Goal: Task Accomplishment & Management: Manage account settings

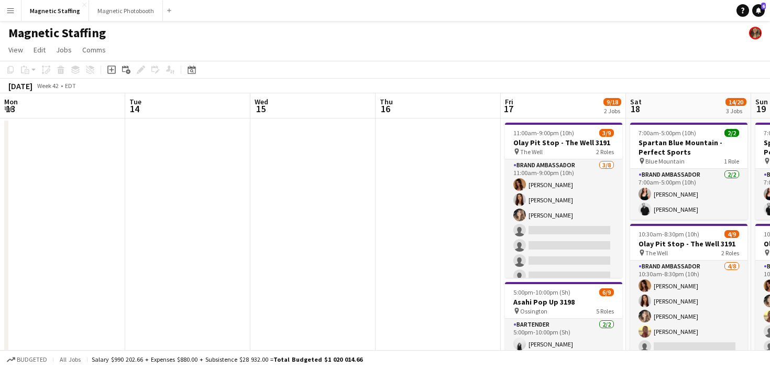
scroll to position [0, 314]
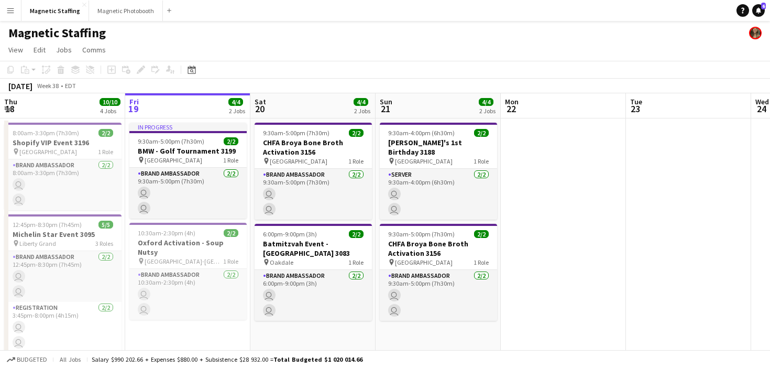
click at [12, 12] on app-icon "Menu" at bounding box center [10, 10] width 8 height 8
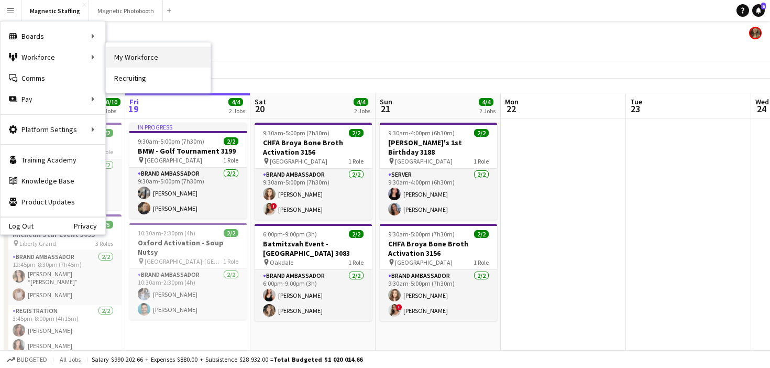
click at [144, 53] on link "My Workforce" at bounding box center [158, 57] width 105 height 21
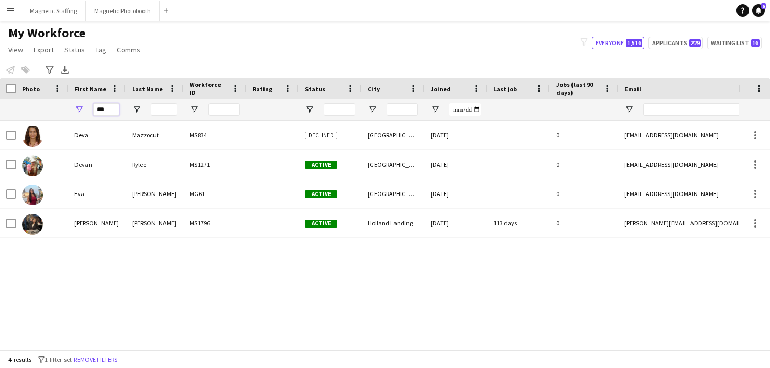
drag, startPoint x: 106, startPoint y: 115, endPoint x: 46, endPoint y: 112, distance: 60.8
click at [46, 113] on div "***" at bounding box center [567, 109] width 1135 height 21
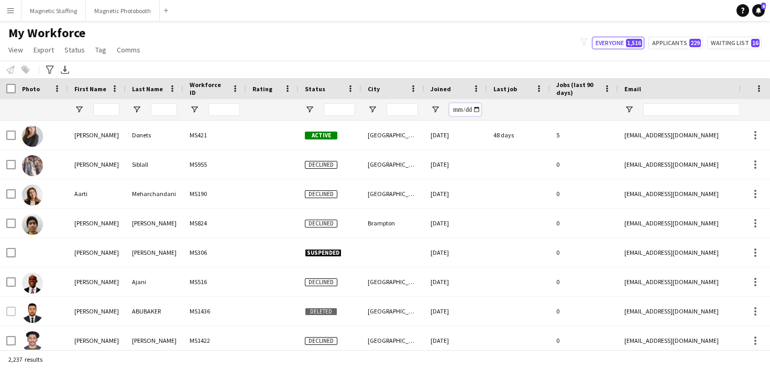
click at [480, 109] on input "Joined Filter Input" at bounding box center [464, 109] width 31 height 13
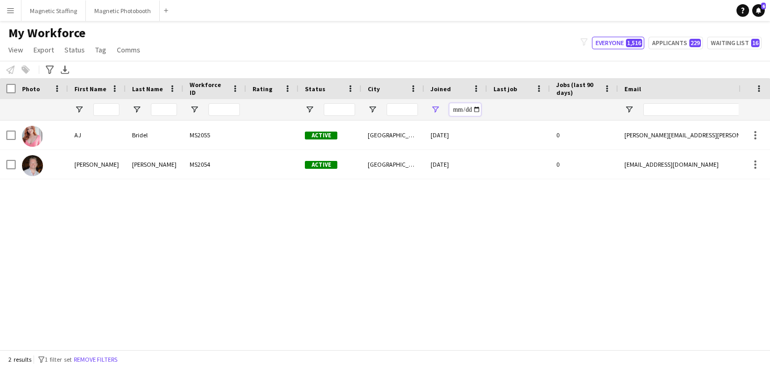
click at [476, 106] on input "**********" at bounding box center [464, 109] width 31 height 13
type input "**********"
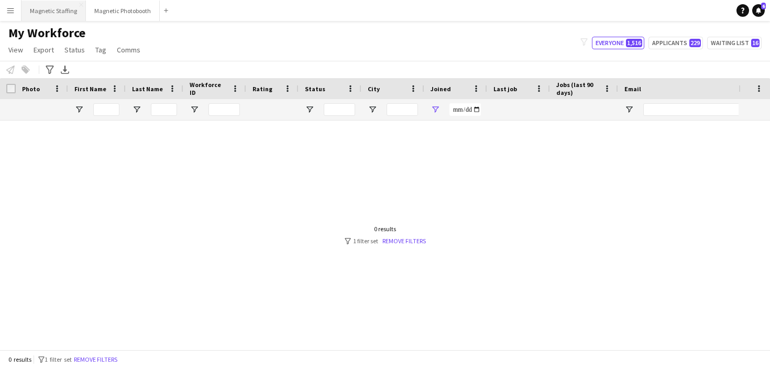
click at [60, 14] on button "Magnetic Staffing Close" at bounding box center [53, 11] width 64 height 20
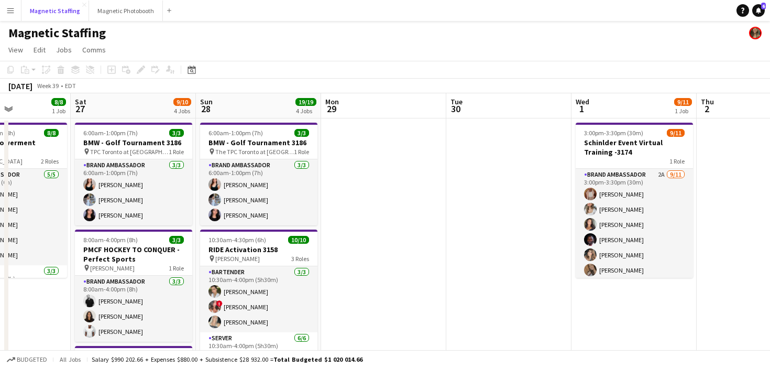
scroll to position [141, 0]
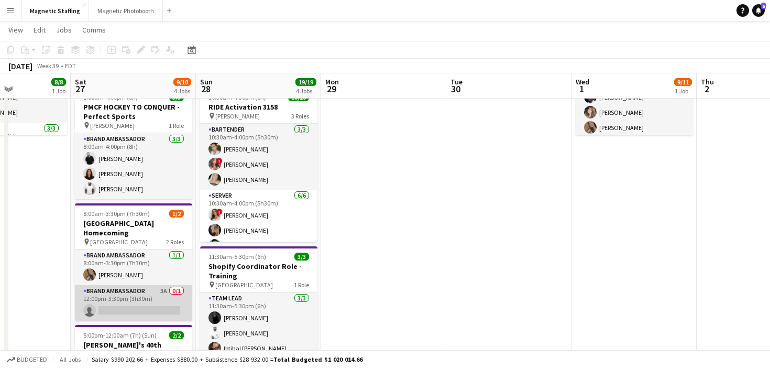
click at [151, 292] on app-card-role "Brand Ambassador 3A 0/1 12:00pm-3:30pm (3h30m) single-neutral-actions" at bounding box center [133, 303] width 117 height 36
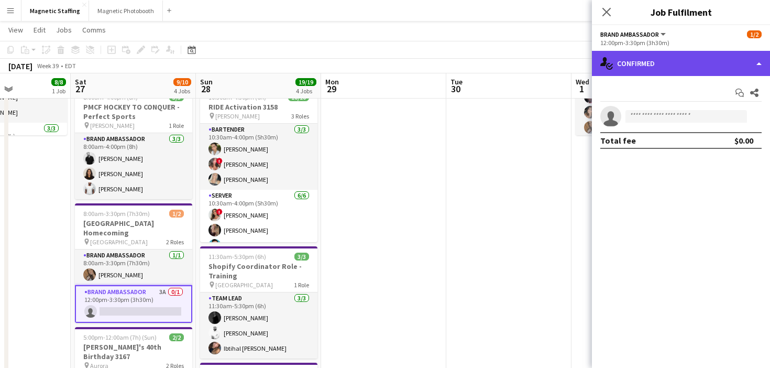
click at [653, 63] on div "single-neutral-actions-check-2 Confirmed" at bounding box center [681, 63] width 178 height 25
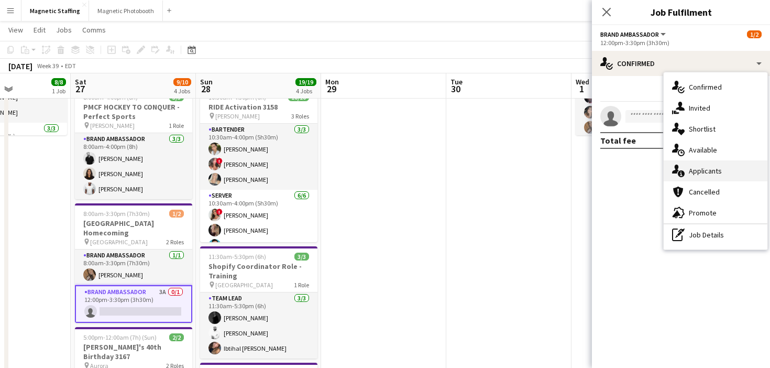
click at [693, 171] on span "Applicants" at bounding box center [705, 170] width 33 height 9
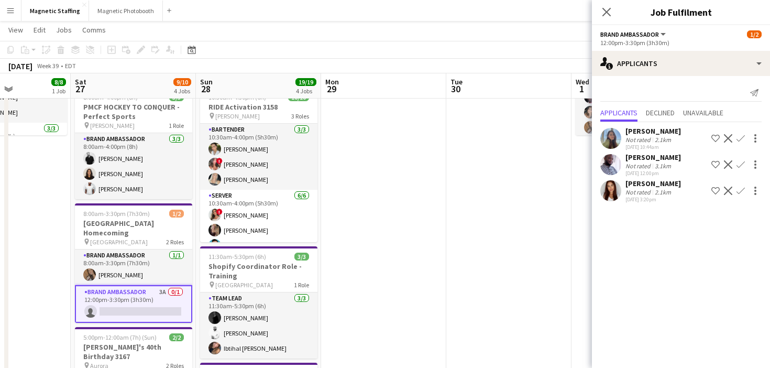
click at [739, 193] on app-icon "Confirm" at bounding box center [740, 190] width 8 height 8
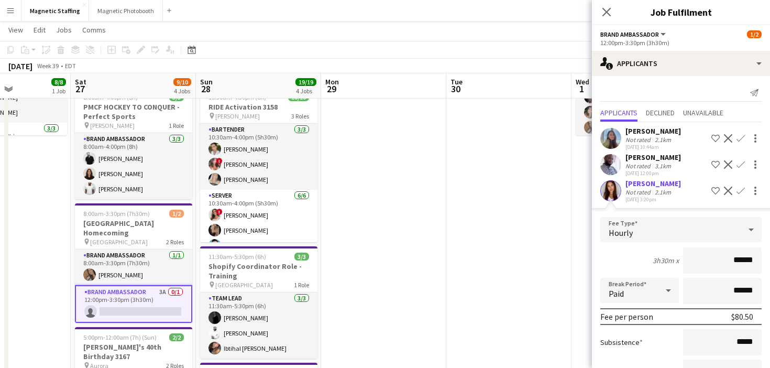
scroll to position [83, 0]
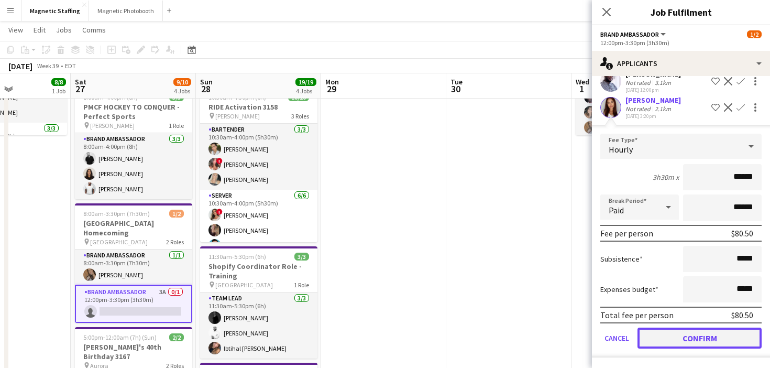
click at [657, 336] on button "Confirm" at bounding box center [699, 337] width 124 height 21
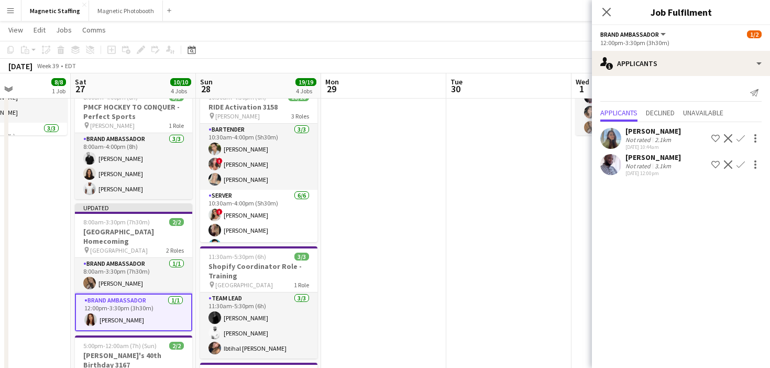
scroll to position [0, 0]
click at [535, 308] on app-date-cell at bounding box center [508, 242] width 125 height 532
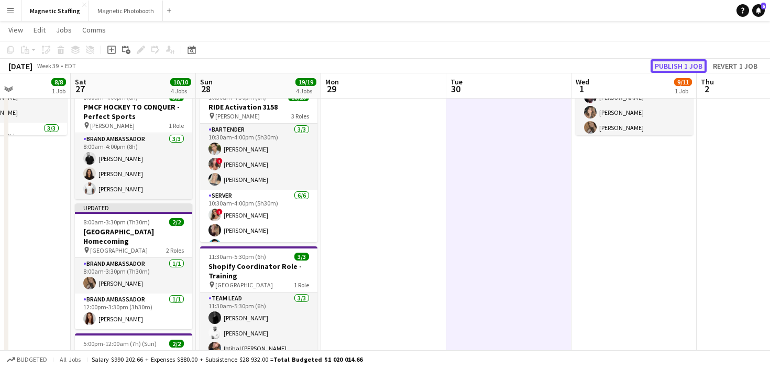
click at [668, 65] on button "Publish 1 job" at bounding box center [678, 66] width 56 height 14
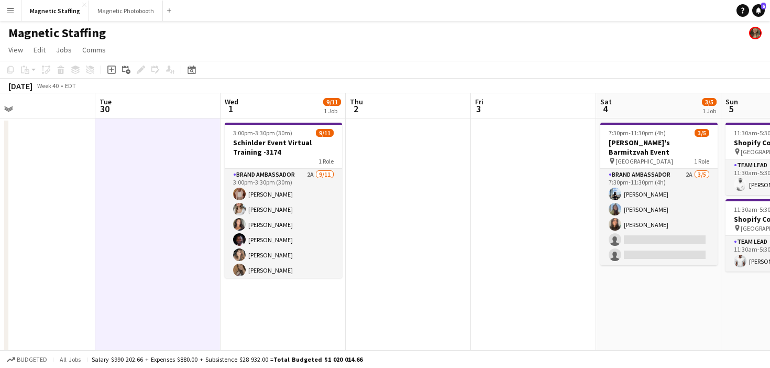
scroll to position [0, 376]
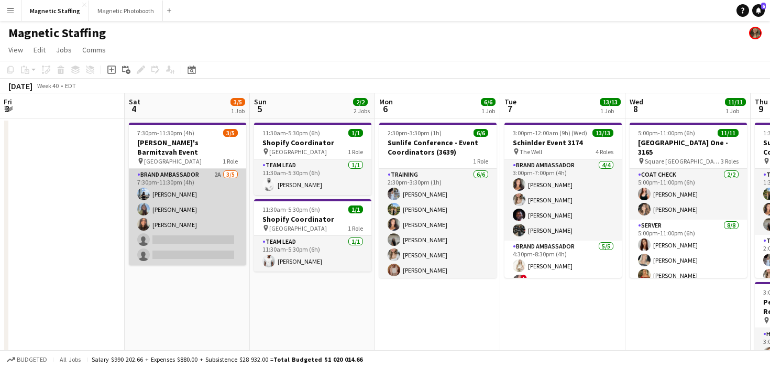
click at [210, 234] on app-card-role "Brand Ambassador 2A [DATE] 7:30pm-11:30pm (4h) [PERSON_NAME] [PERSON_NAME] [PER…" at bounding box center [187, 217] width 117 height 96
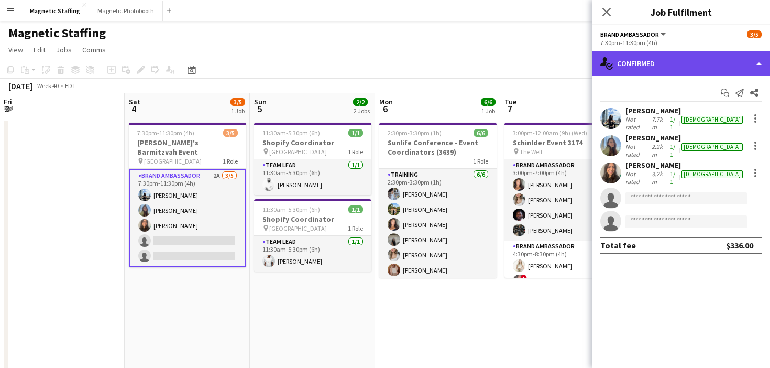
click at [639, 62] on div "single-neutral-actions-check-2 Confirmed" at bounding box center [681, 63] width 178 height 25
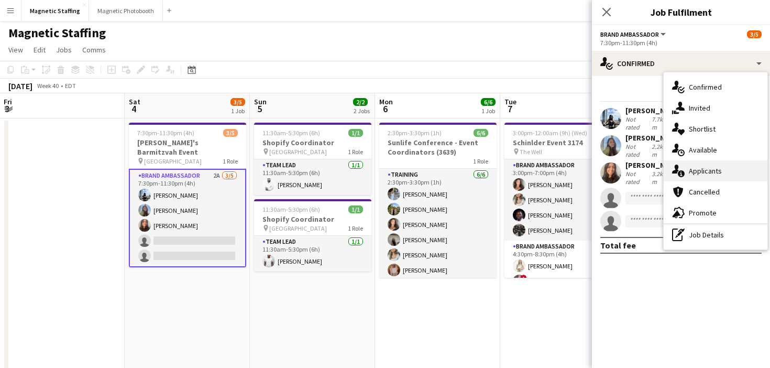
click at [679, 177] on icon "single-neutral-actions-information" at bounding box center [678, 170] width 13 height 13
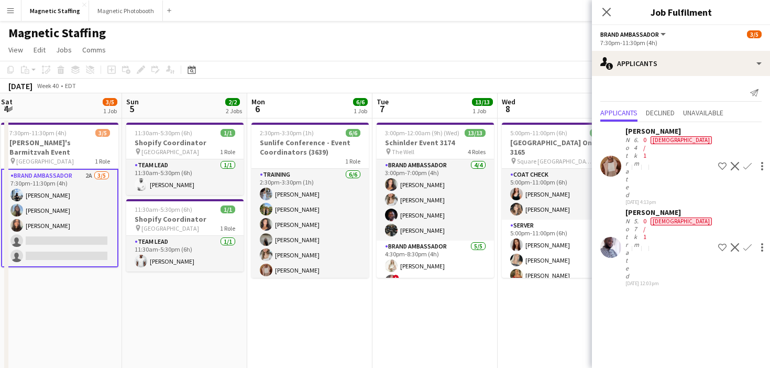
drag, startPoint x: 360, startPoint y: 287, endPoint x: 286, endPoint y: 290, distance: 74.4
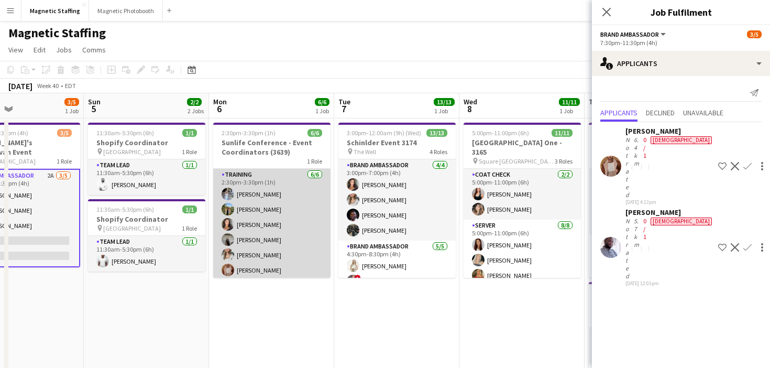
click at [262, 228] on app-card-role "Training [DATE] 2:30pm-3:30pm (1h) [PERSON_NAME] [PERSON_NAME] [PERSON_NAME] [P…" at bounding box center [271, 225] width 117 height 112
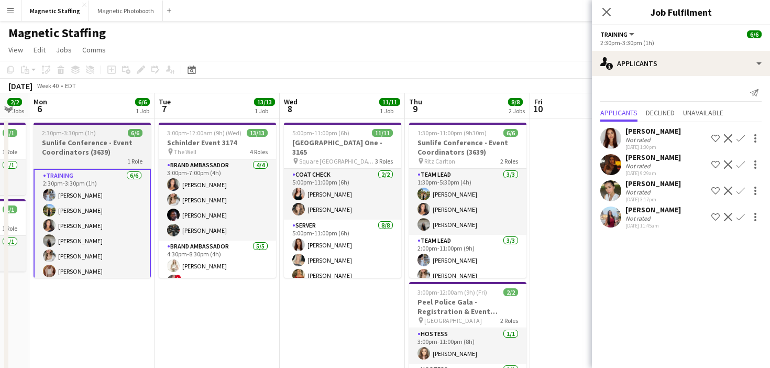
scroll to position [0, 479]
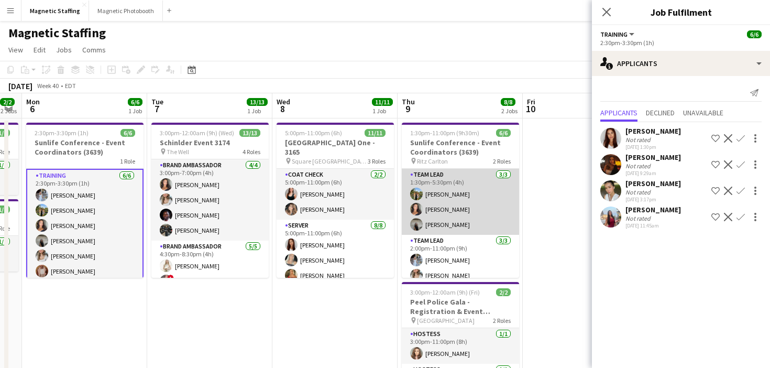
click at [479, 197] on app-card-role "Team Lead [DATE] 1:30pm-5:30pm (4h) [PERSON_NAME] [PERSON_NAME] [PERSON_NAME]" at bounding box center [460, 202] width 117 height 66
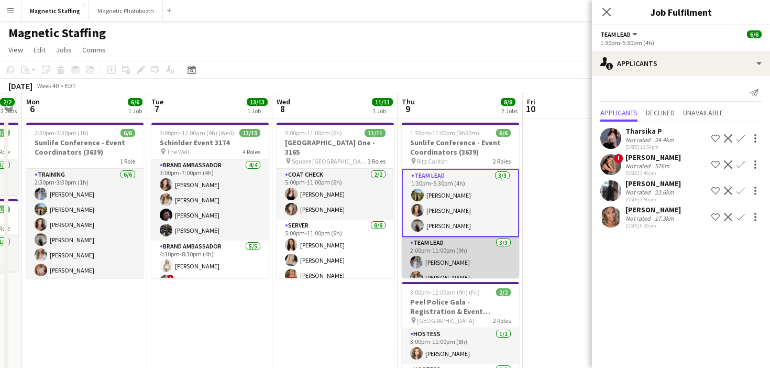
click at [460, 261] on app-card-role "Team Lead [DATE] 2:00pm-11:00pm (9h) [PERSON_NAME] [PERSON_NAME] [PERSON_NAME]" at bounding box center [460, 270] width 117 height 66
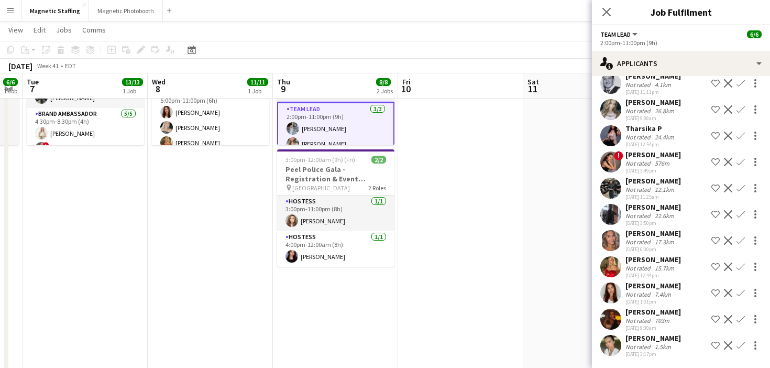
scroll to position [0, 0]
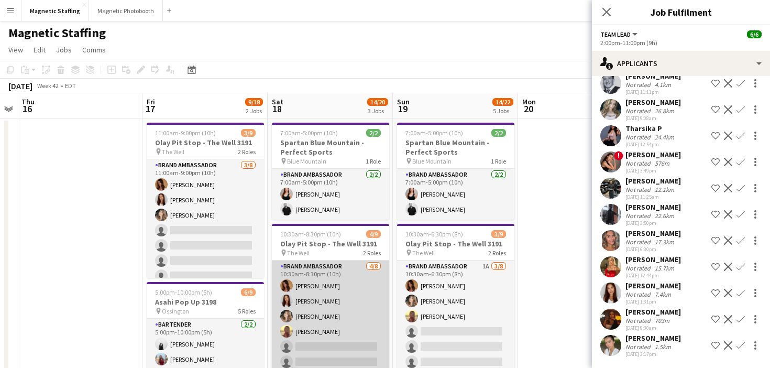
click at [309, 335] on app-card-role "Brand Ambassador [DATE] 10:30am-8:30pm (10h) [PERSON_NAME] [PERSON_NAME] [PERSO…" at bounding box center [330, 331] width 117 height 142
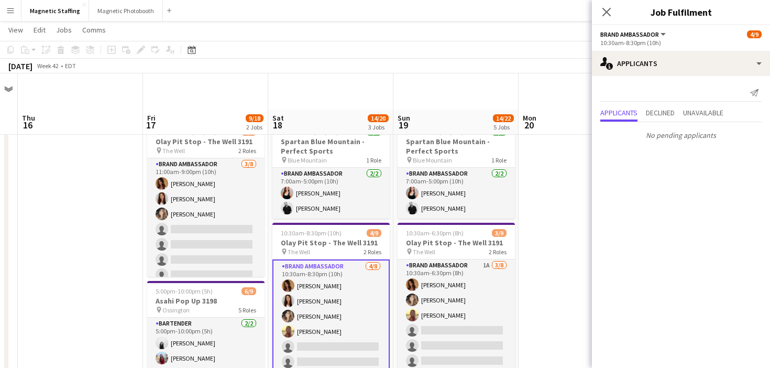
scroll to position [57, 0]
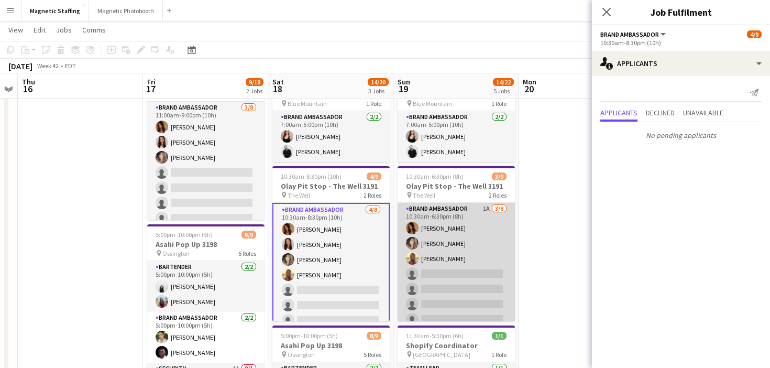
click at [448, 291] on app-card-role "Brand Ambassador 1A [DATE] 10:30am-6:30pm (8h) [PERSON_NAME] [PERSON_NAME] Sole…" at bounding box center [455, 274] width 117 height 142
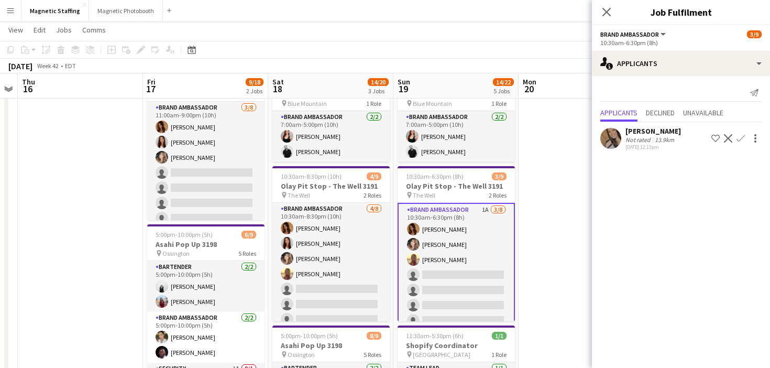
click at [267, 170] on app-date-cell "11:00am-9:00pm (10h) 3/9 Olay Pit Stop - The Well 3191 pin The Well 2 Roles Bra…" at bounding box center [205, 359] width 125 height 596
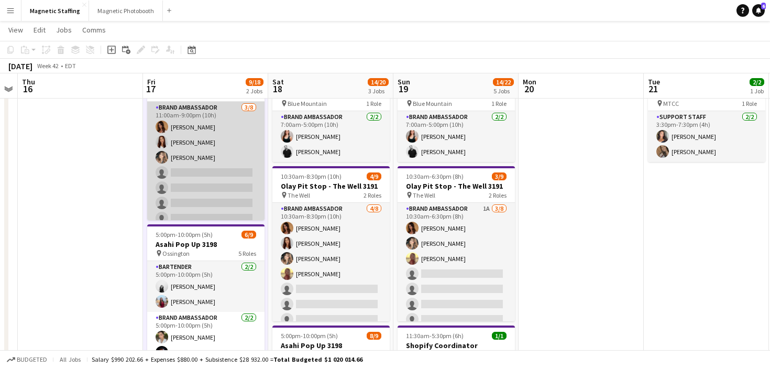
click at [242, 174] on app-card-role "Brand Ambassador [DATE] 11:00am-9:00pm (10h) [PERSON_NAME] [PERSON_NAME] [PERSO…" at bounding box center [205, 173] width 117 height 142
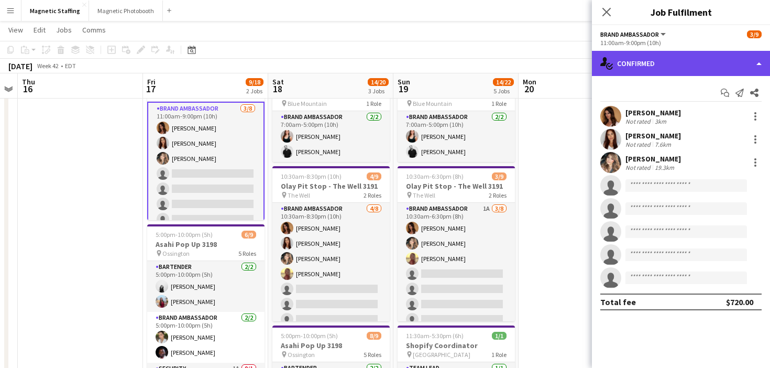
click at [644, 55] on div "single-neutral-actions-check-2 Confirmed" at bounding box center [681, 63] width 178 height 25
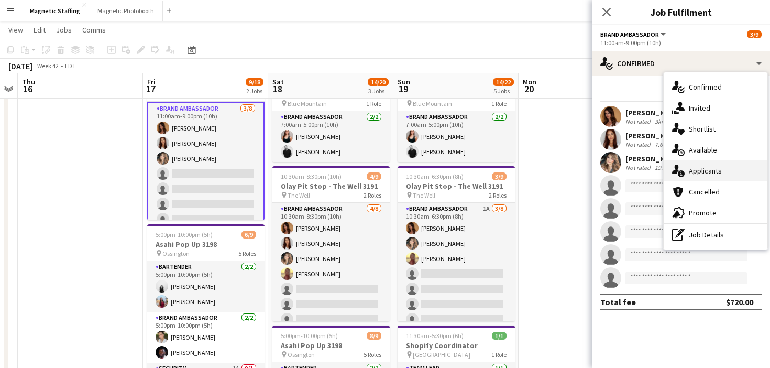
click at [674, 164] on div "single-neutral-actions-information Applicants" at bounding box center [715, 170] width 104 height 21
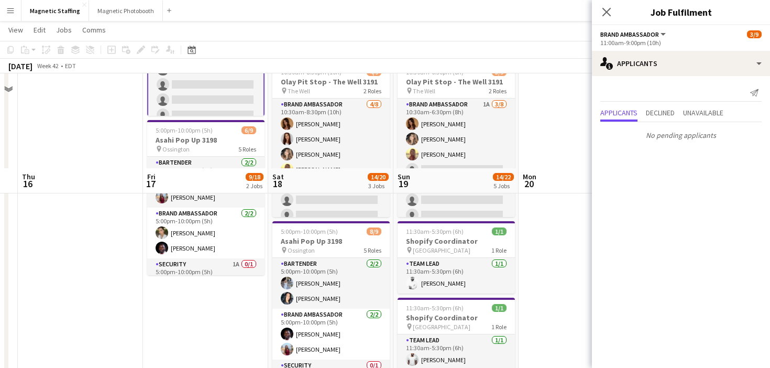
scroll to position [289, 0]
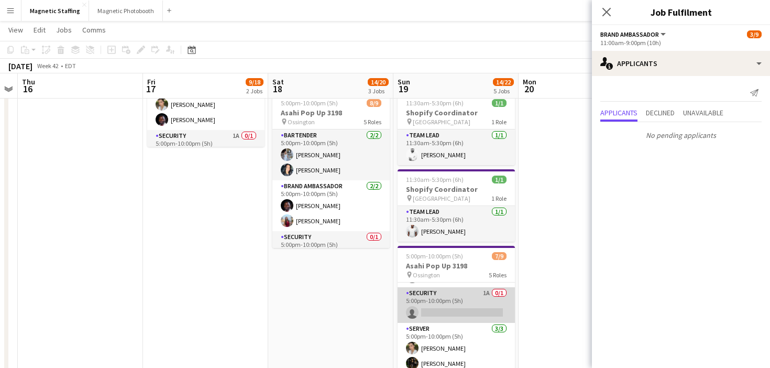
click at [435, 309] on app-card-role "Security 1A 0/1 5:00pm-10:00pm (5h) single-neutral-actions" at bounding box center [455, 305] width 117 height 36
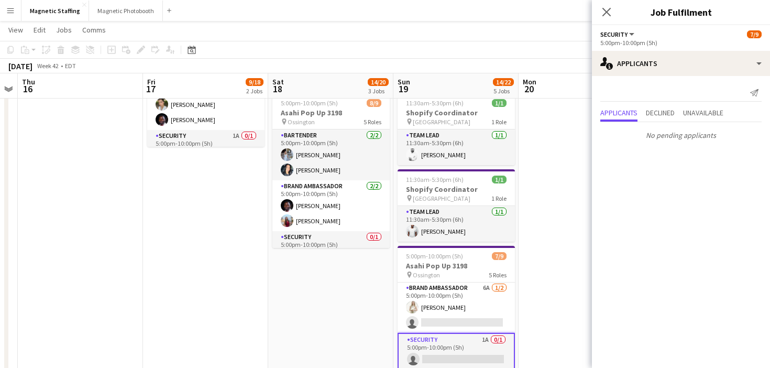
scroll to position [47, 0]
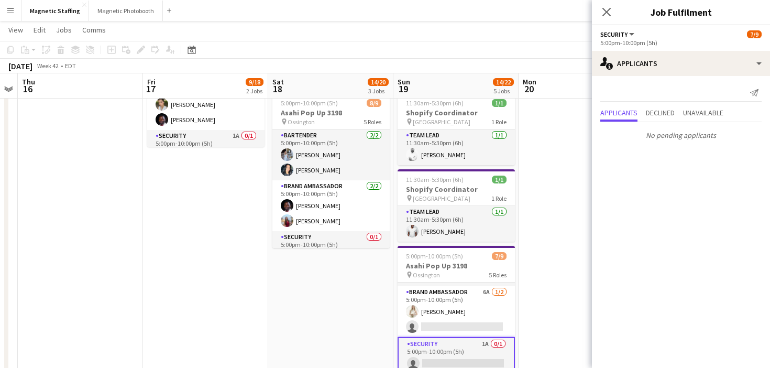
click at [435, 309] on app-card-role "Brand Ambassador 6A [DATE] 5:00pm-10:00pm (5h) [PERSON_NAME] single-neutral-act…" at bounding box center [455, 311] width 117 height 51
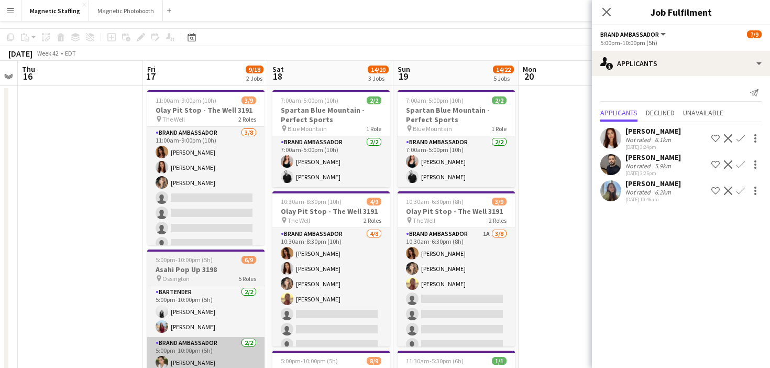
scroll to position [0, 0]
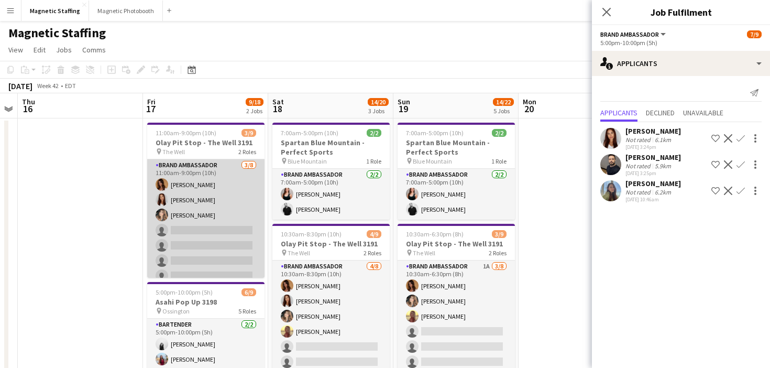
click at [192, 226] on app-card-role "Brand Ambassador [DATE] 11:00am-9:00pm (10h) [PERSON_NAME] [PERSON_NAME] [PERSO…" at bounding box center [205, 230] width 117 height 142
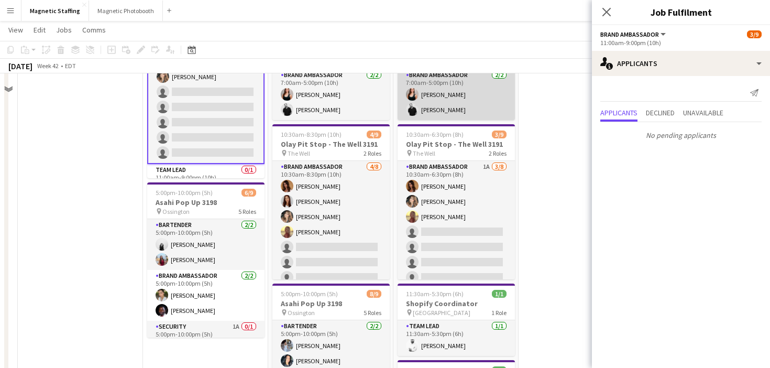
scroll to position [112, 0]
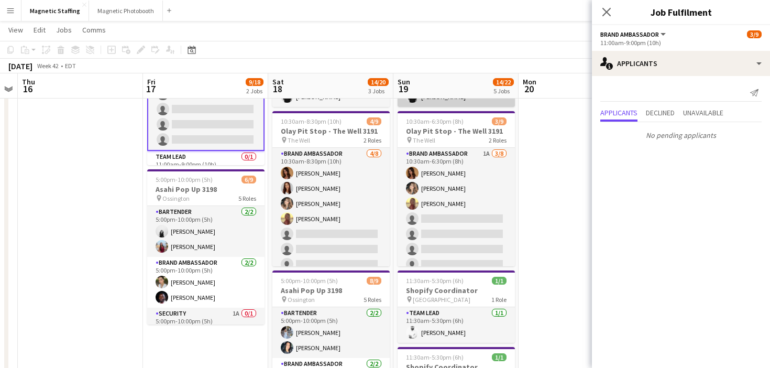
click at [455, 209] on app-card-role "Brand Ambassador 1A [DATE] 10:30am-6:30pm (8h) [PERSON_NAME] [PERSON_NAME] Sole…" at bounding box center [455, 219] width 117 height 142
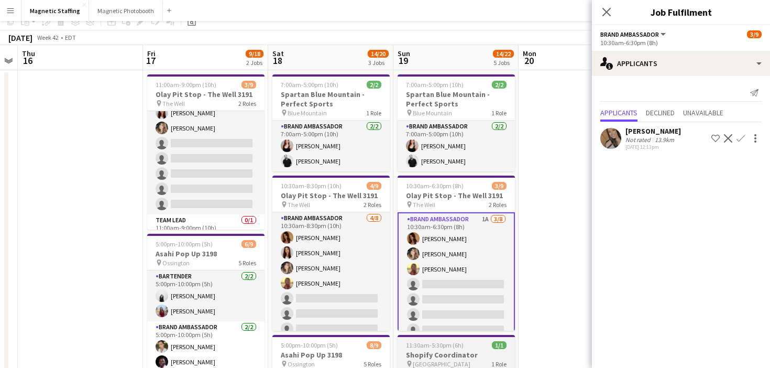
scroll to position [0, 0]
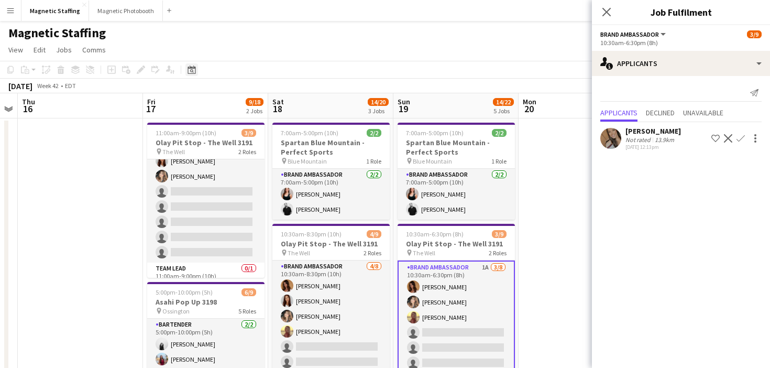
click at [191, 73] on icon "Date picker" at bounding box center [191, 69] width 8 height 8
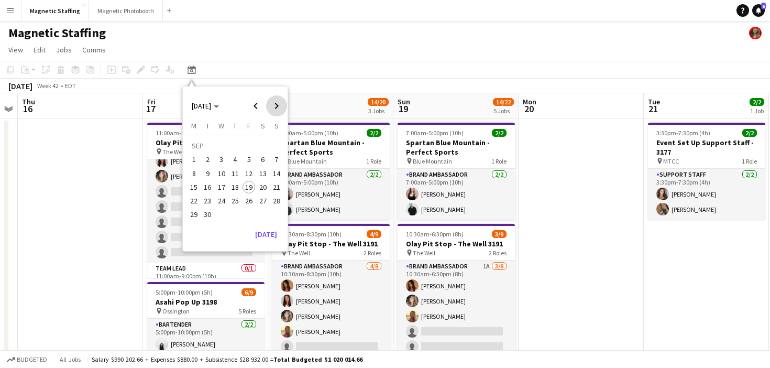
click at [279, 102] on span "Next month" at bounding box center [276, 105] width 21 height 21
click at [250, 164] on span "7" at bounding box center [248, 162] width 13 height 13
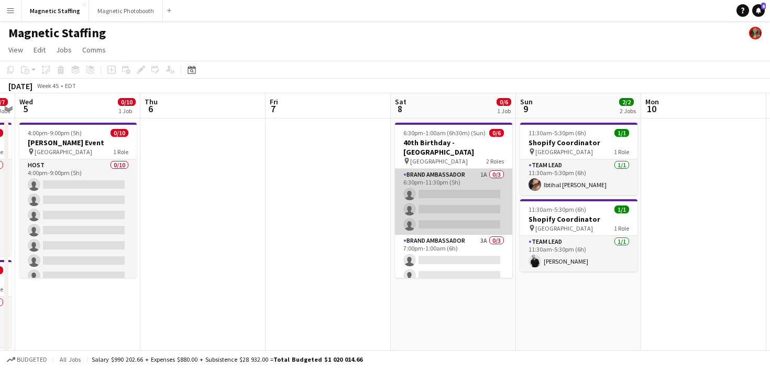
click at [430, 190] on app-card-role "Brand Ambassador 1A 0/3 6:30pm-11:30pm (5h) single-neutral-actions single-neutr…" at bounding box center [453, 202] width 117 height 66
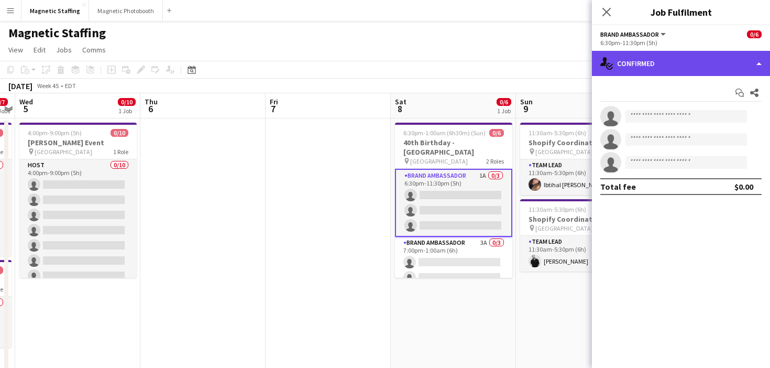
click at [674, 70] on div "single-neutral-actions-check-2 Confirmed" at bounding box center [681, 63] width 178 height 25
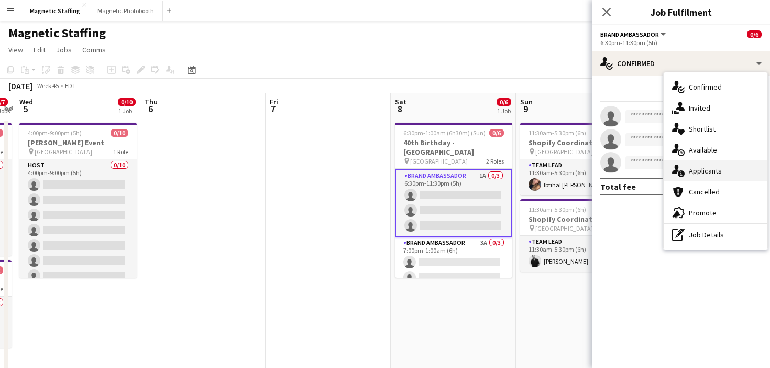
click at [693, 173] on span "Applicants" at bounding box center [705, 170] width 33 height 9
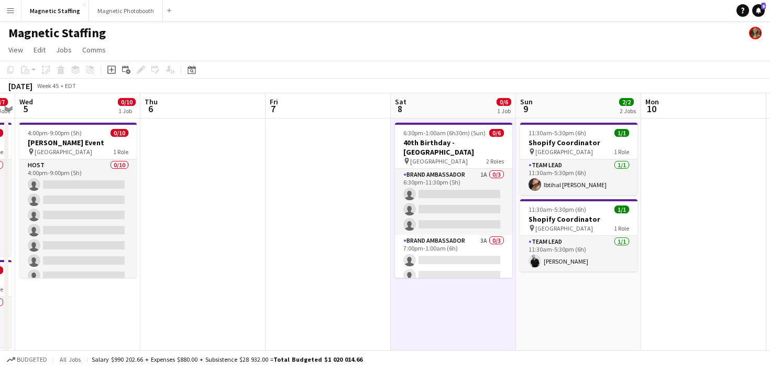
scroll to position [0, 360]
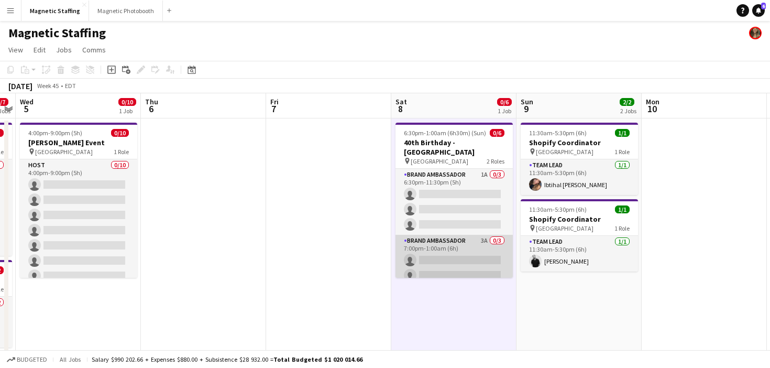
click at [438, 245] on app-card-role "Brand Ambassador 3A 0/3 7:00pm-1:00am (6h) single-neutral-actions single-neutra…" at bounding box center [453, 268] width 117 height 66
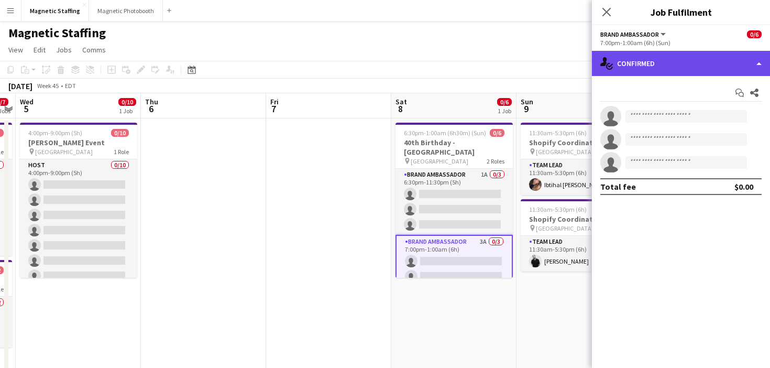
click at [679, 62] on div "single-neutral-actions-check-2 Confirmed" at bounding box center [681, 63] width 178 height 25
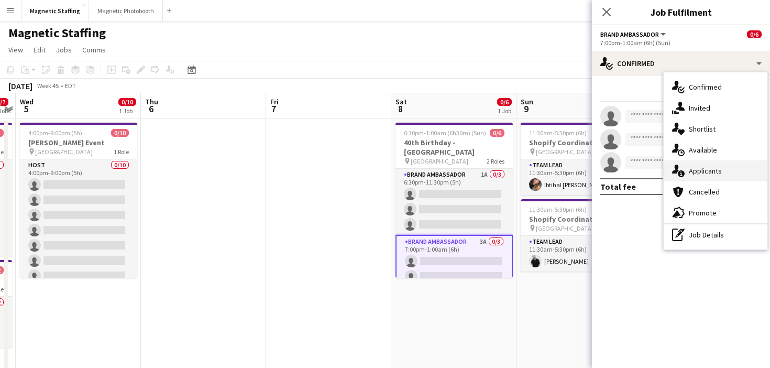
click at [675, 172] on icon at bounding box center [675, 168] width 7 height 9
